Goal: Check status: Check status

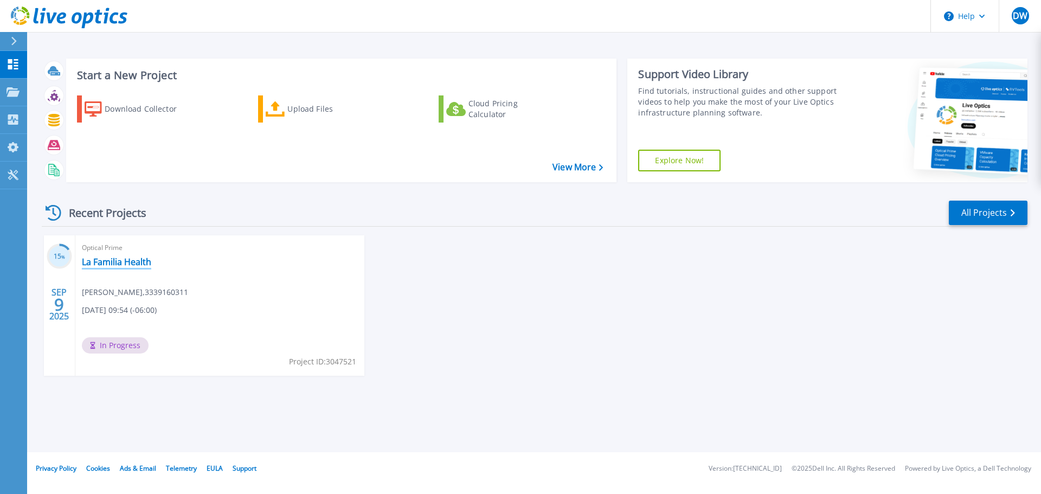
click at [133, 263] on link "La Familia Health" at bounding box center [116, 261] width 69 height 11
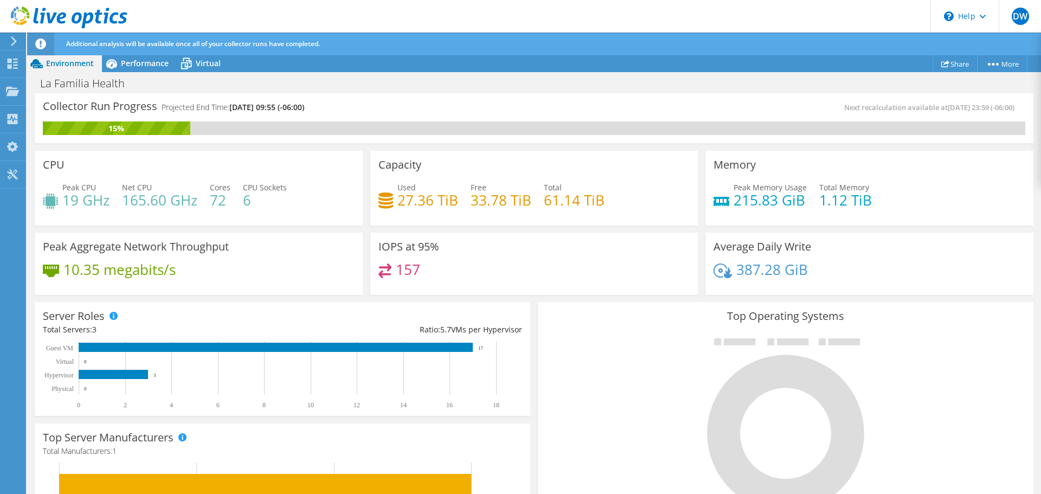
click at [568, 9] on header "DW End User [PERSON_NAME] [EMAIL_ADDRESS][DOMAIN_NAME] 3339160311 My Profile Lo…" at bounding box center [520, 16] width 1041 height 33
